Goal: Navigation & Orientation: Find specific page/section

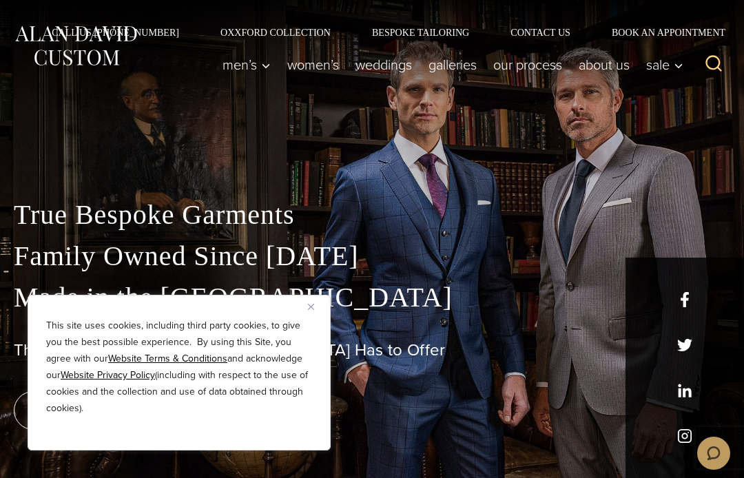
click at [307, 318] on p "This site uses cookies, including third party cookies, to give you the best pos…" at bounding box center [179, 367] width 266 height 99
click at [321, 295] on div "This site uses cookies, including third party cookies, to give you the best pos…" at bounding box center [179, 373] width 303 height 156
click at [327, 300] on div "This site uses cookies, including third party cookies, to give you the best pos…" at bounding box center [179, 373] width 303 height 156
click at [69, 418] on div "This site uses cookies, including third party cookies, to give you the best pos…" at bounding box center [179, 377] width 266 height 119
click at [96, 360] on p "This site uses cookies, including third party cookies, to give you the best pos…" at bounding box center [179, 367] width 266 height 99
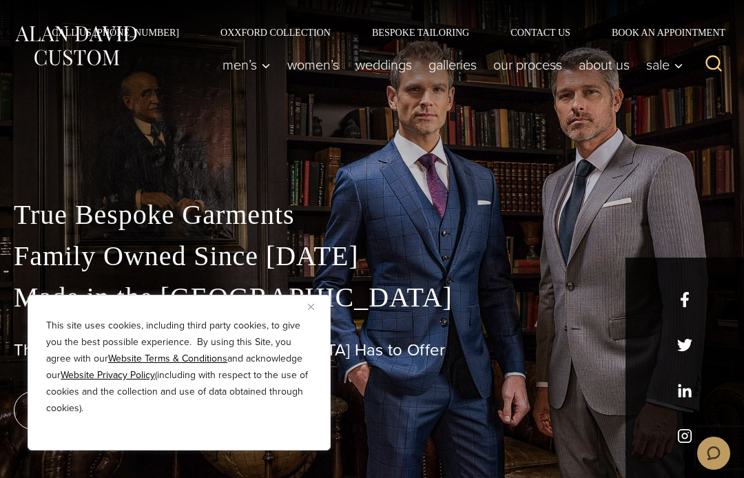
click at [164, 358] on u "Website Terms & Conditions" at bounding box center [167, 358] width 119 height 14
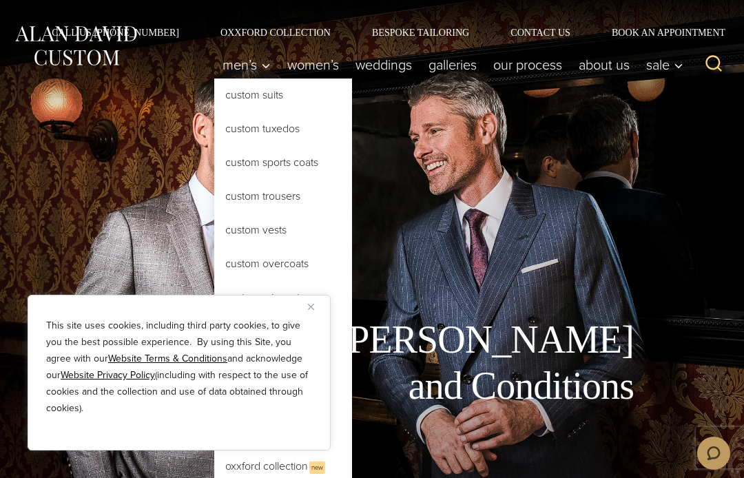
click at [318, 292] on link "Custom Raincoats" at bounding box center [283, 297] width 138 height 33
click at [325, 300] on div "This site uses cookies, including third party cookies, to give you the best pos…" at bounding box center [179, 373] width 303 height 156
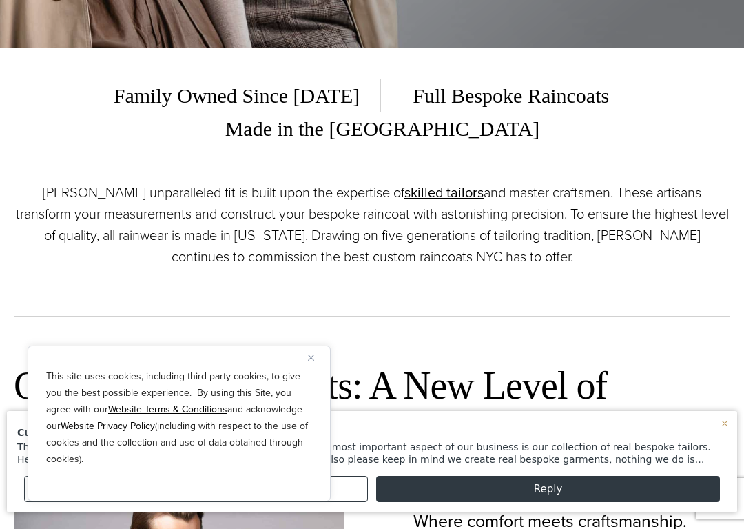
scroll to position [515, 0]
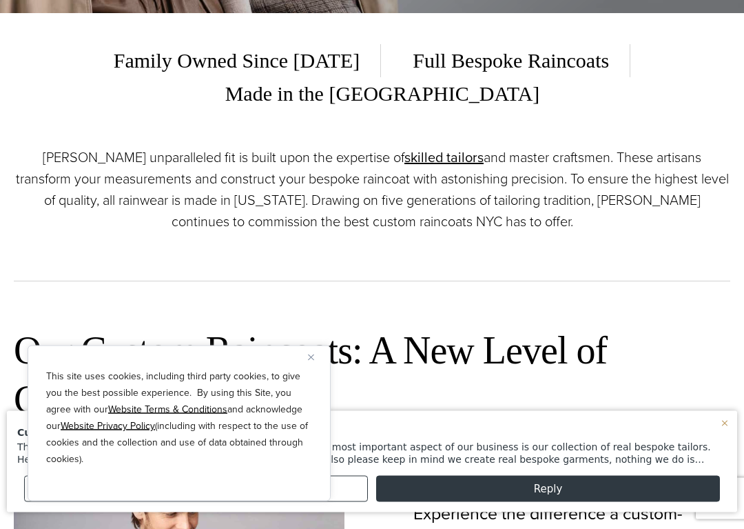
click at [54, 455] on p "This site uses cookies, including third party cookies, to give you the best pos…" at bounding box center [179, 417] width 266 height 99
click at [302, 359] on div "This site uses cookies, including third party cookies, to give you the best pos…" at bounding box center [179, 423] width 303 height 156
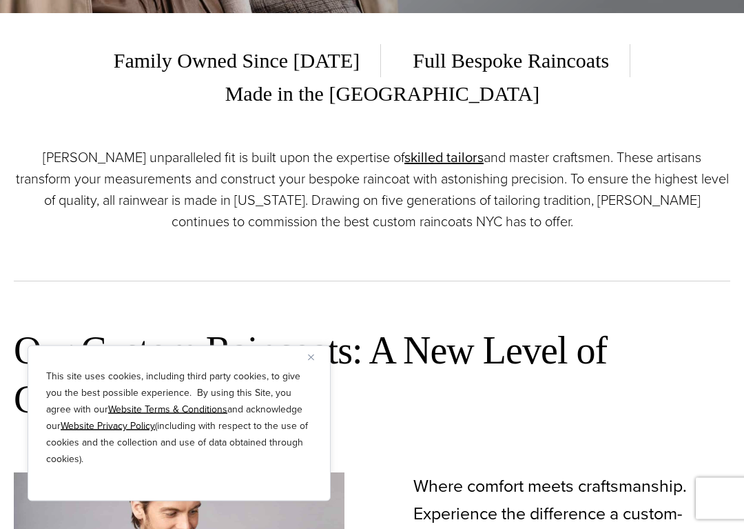
scroll to position [515, 0]
click at [309, 360] on img "Close" at bounding box center [311, 357] width 6 height 6
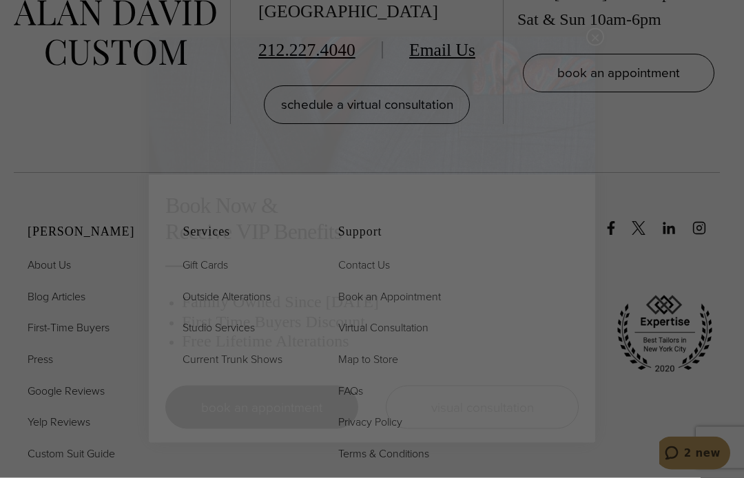
scroll to position [6269, 0]
